Goal: Task Accomplishment & Management: Use online tool/utility

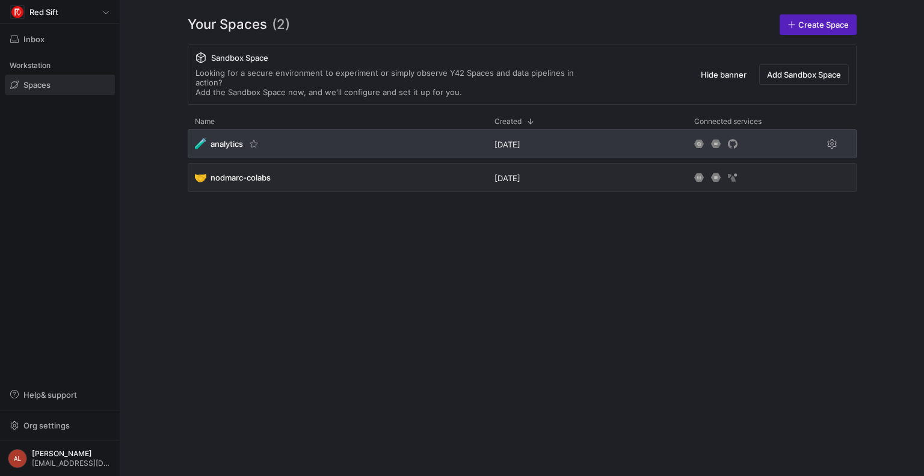
click at [404, 129] on div "🧪 analytics" at bounding box center [338, 143] width 300 height 29
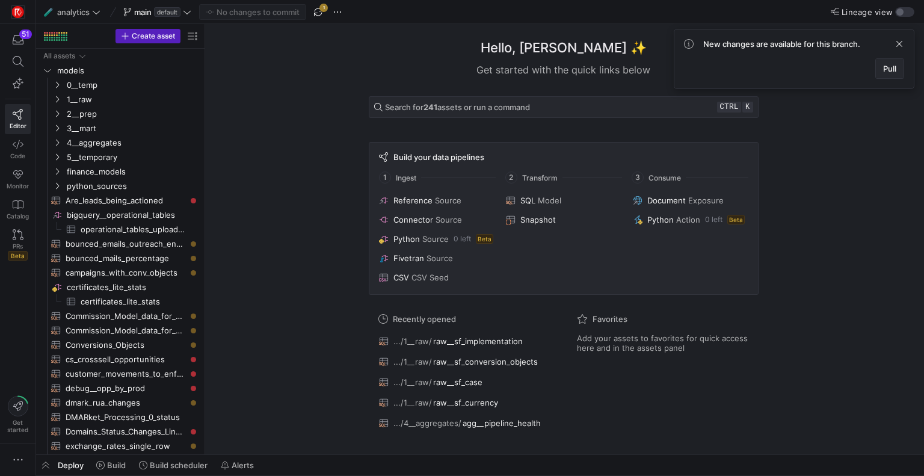
click at [891, 70] on span "Pull" at bounding box center [889, 69] width 13 height 10
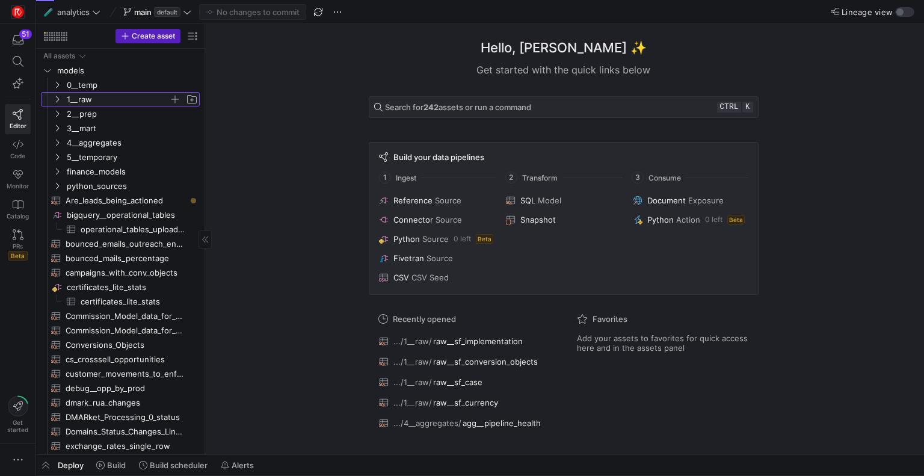
click at [57, 98] on icon "Press SPACE to select this row." at bounding box center [57, 99] width 8 height 7
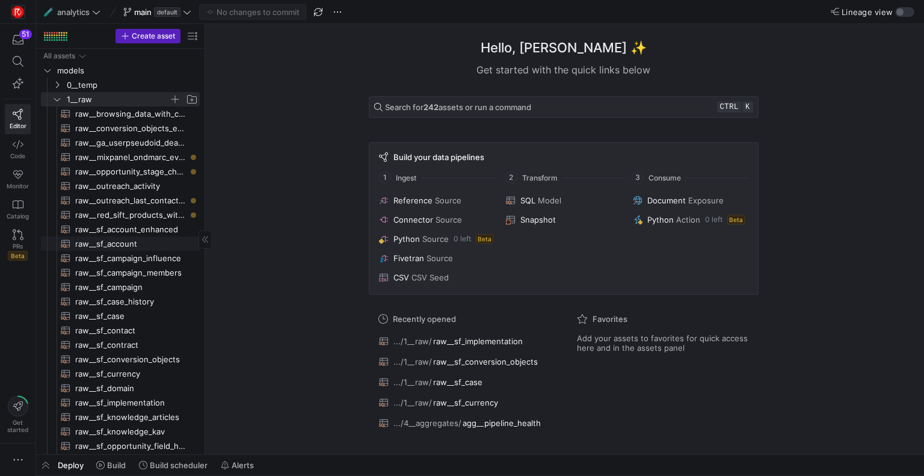
click at [125, 243] on span "raw__sf_account​​​​​​​​​​" at bounding box center [130, 244] width 111 height 14
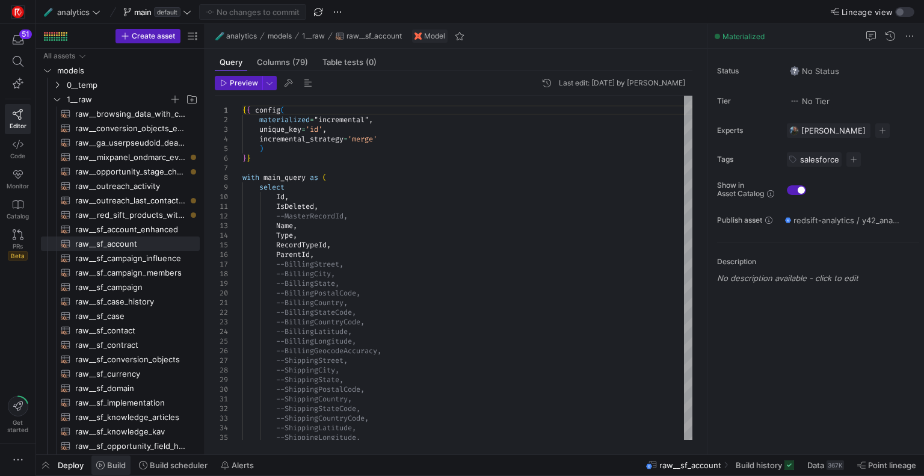
click at [116, 467] on span "Build" at bounding box center [116, 465] width 19 height 10
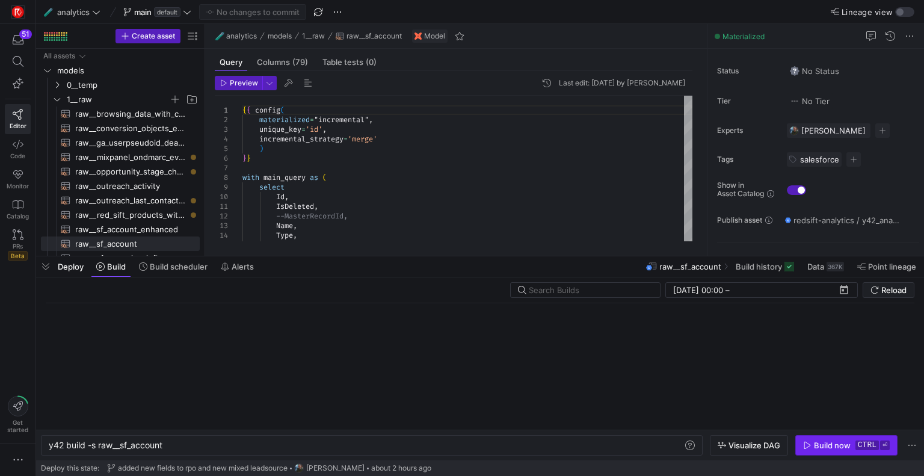
click at [830, 447] on div "Build now" at bounding box center [832, 445] width 37 height 10
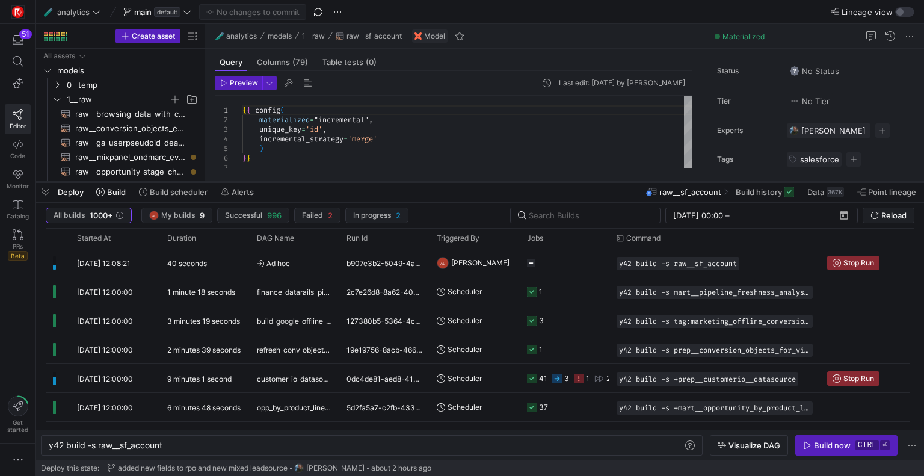
drag, startPoint x: 513, startPoint y: 257, endPoint x: 499, endPoint y: 182, distance: 75.9
click at [499, 182] on div at bounding box center [480, 181] width 888 height 5
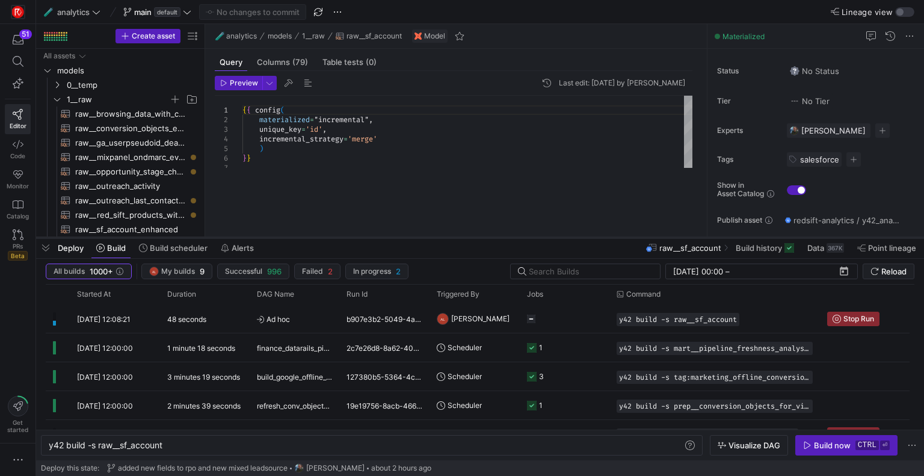
drag, startPoint x: 502, startPoint y: 182, endPoint x: 491, endPoint y: 238, distance: 57.0
click at [491, 238] on div at bounding box center [480, 237] width 888 height 5
